Goal: Task Accomplishment & Management: Manage account settings

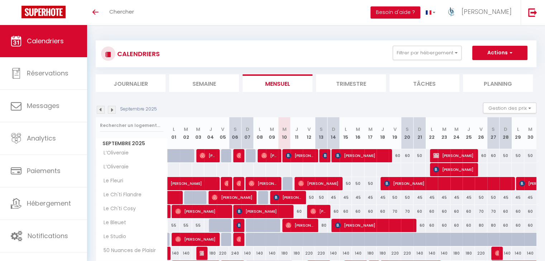
click at [344, 78] on li "Trimestre" at bounding box center [351, 83] width 70 height 18
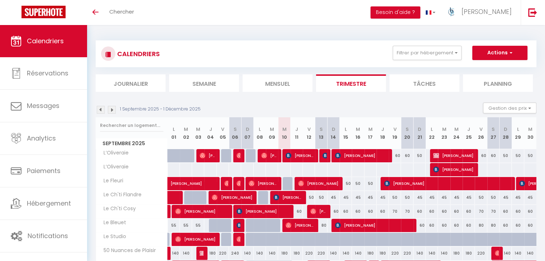
click at [113, 110] on img at bounding box center [112, 110] width 8 height 8
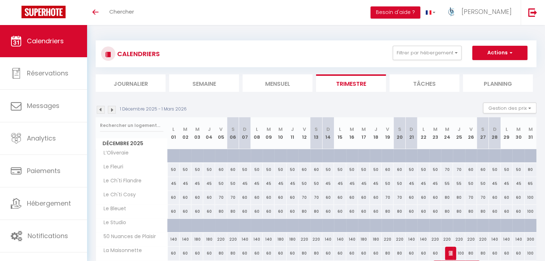
click at [113, 110] on img at bounding box center [112, 110] width 8 height 8
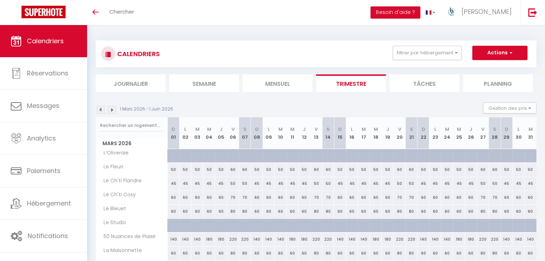
click at [113, 110] on img at bounding box center [112, 110] width 8 height 8
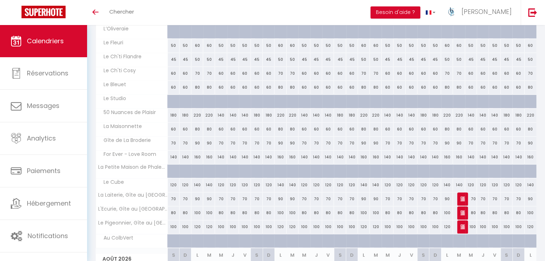
scroll to position [370, 0]
click at [463, 196] on img at bounding box center [463, 198] width 6 height 6
select select "KO"
select select "0"
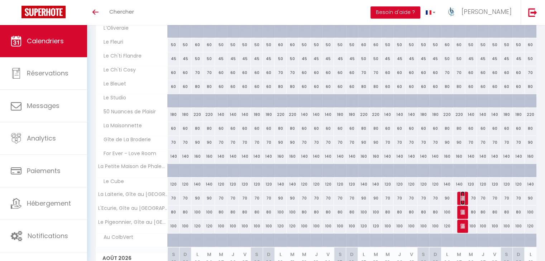
select select "0"
select select "1"
select select
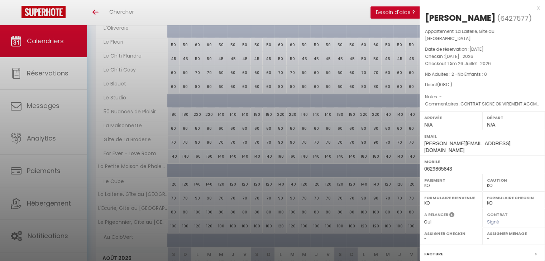
select select "36459"
click at [339, 142] on div at bounding box center [272, 130] width 545 height 261
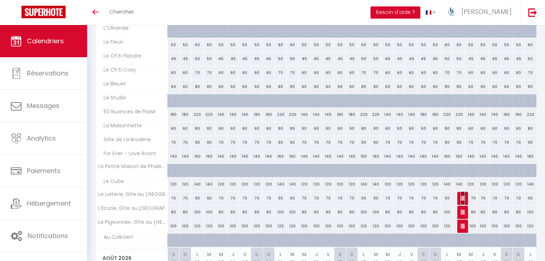
click at [461, 199] on img at bounding box center [463, 198] width 6 height 6
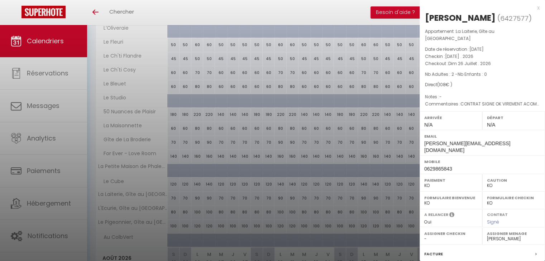
click at [392, 126] on div at bounding box center [272, 130] width 545 height 261
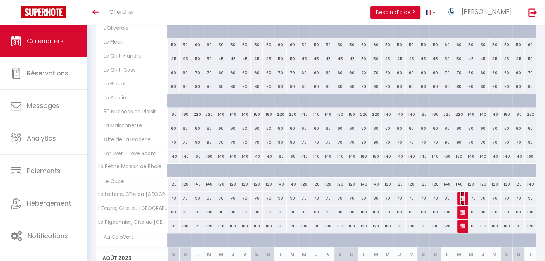
click at [463, 198] on img at bounding box center [463, 198] width 6 height 6
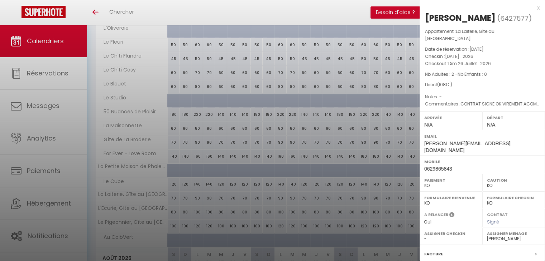
click at [353, 135] on div at bounding box center [272, 130] width 545 height 261
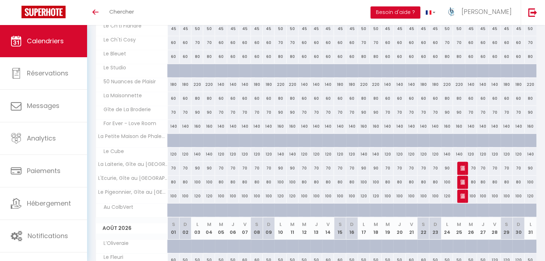
scroll to position [373, 0]
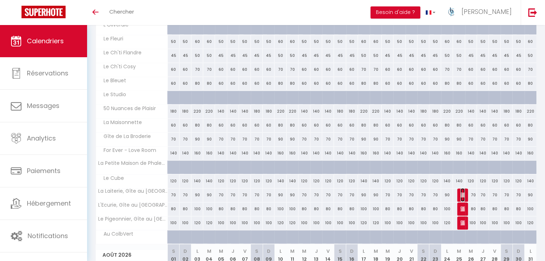
click at [463, 194] on img at bounding box center [463, 195] width 6 height 6
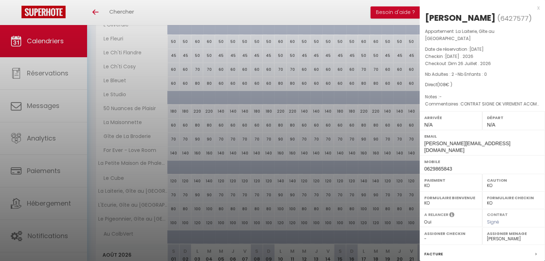
click at [384, 144] on div at bounding box center [272, 130] width 545 height 261
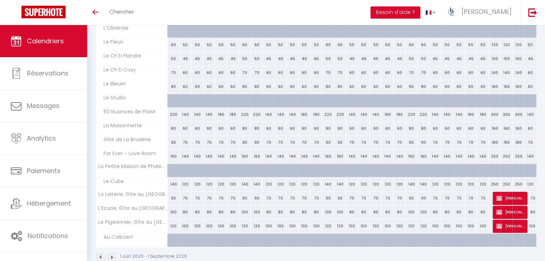
scroll to position [628, 0]
